Goal: Use online tool/utility: Utilize a website feature to perform a specific function

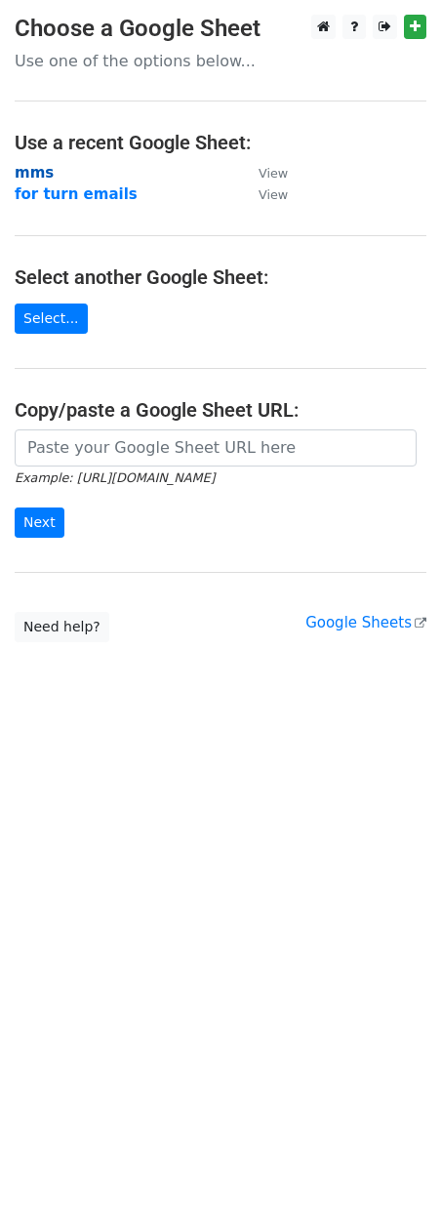
click at [36, 176] on strong "mms" at bounding box center [34, 173] width 39 height 18
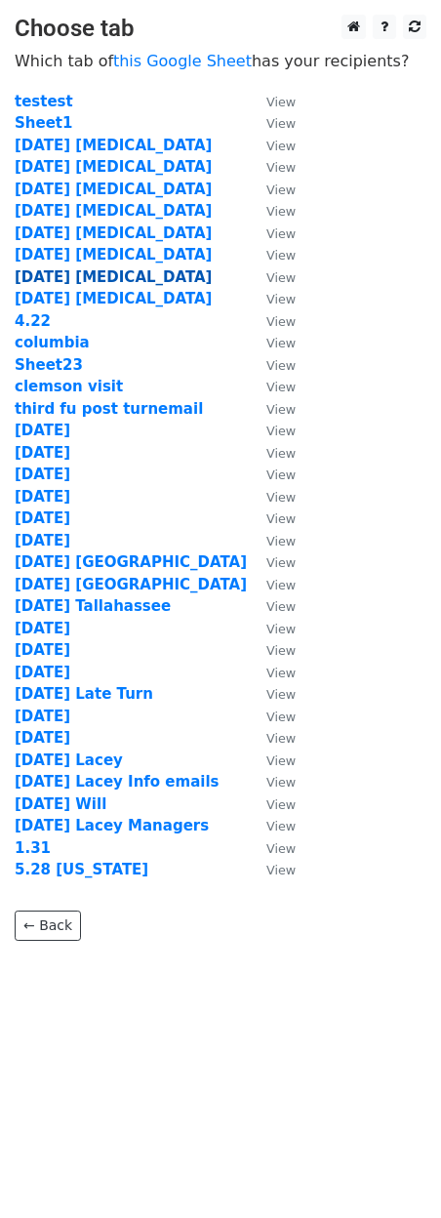
click at [53, 273] on strong "[DATE] [MEDICAL_DATA]" at bounding box center [113, 277] width 197 height 18
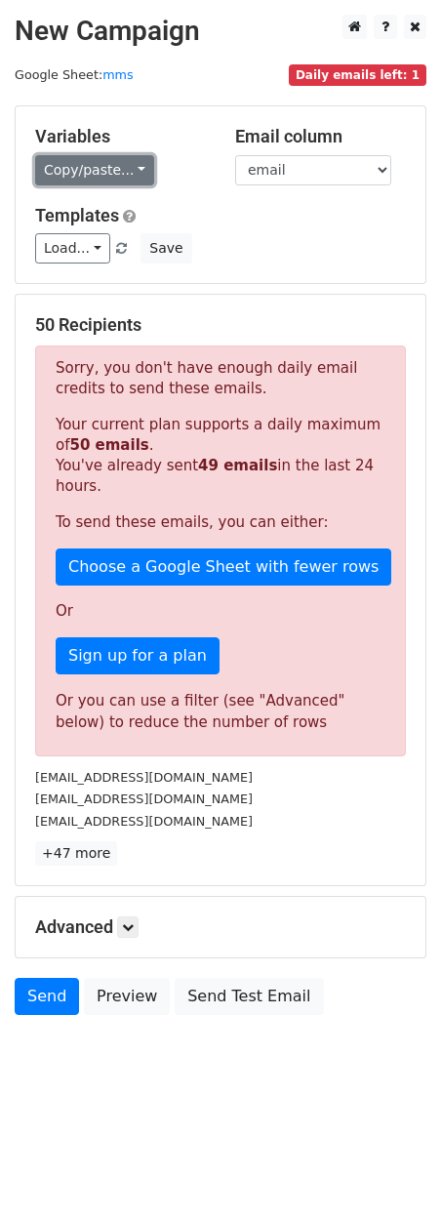
click at [126, 172] on link "Copy/paste..." at bounding box center [94, 170] width 119 height 30
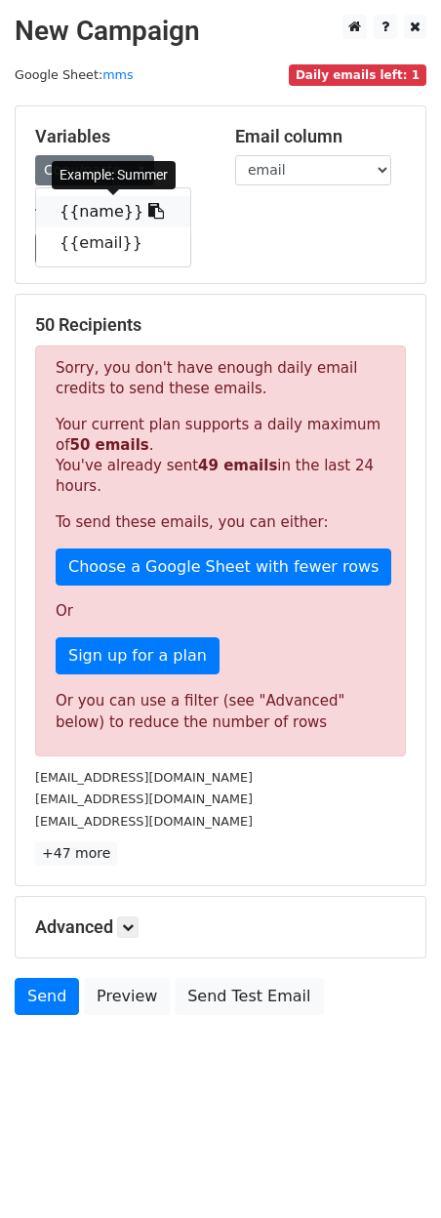
click at [104, 212] on link "{{name}}" at bounding box center [113, 211] width 154 height 31
